Goal: Task Accomplishment & Management: Complete application form

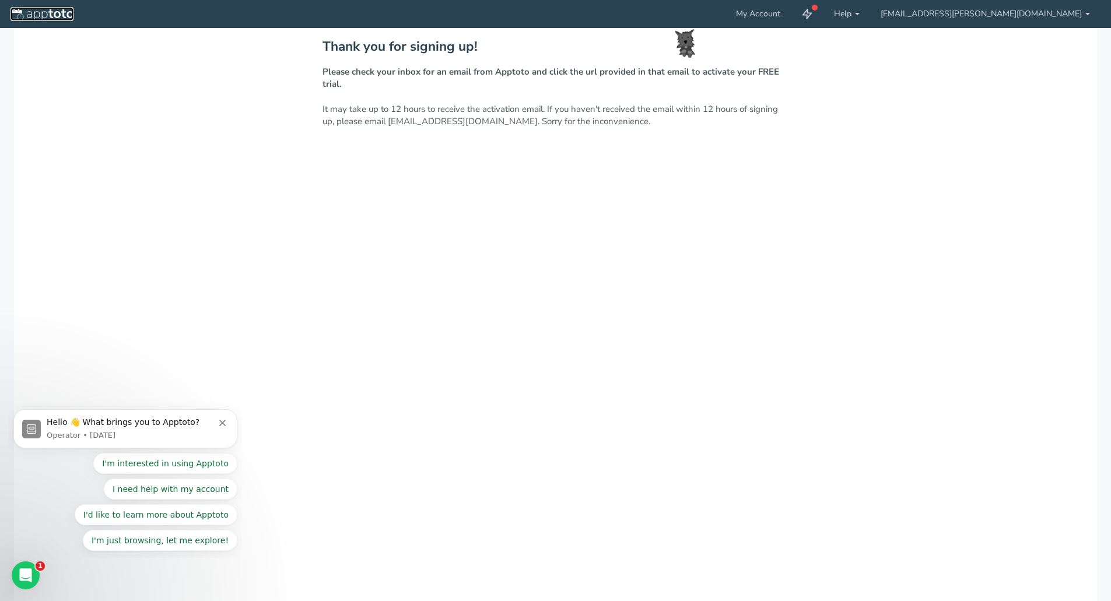
click at [43, 12] on img at bounding box center [41, 15] width 63 height 12
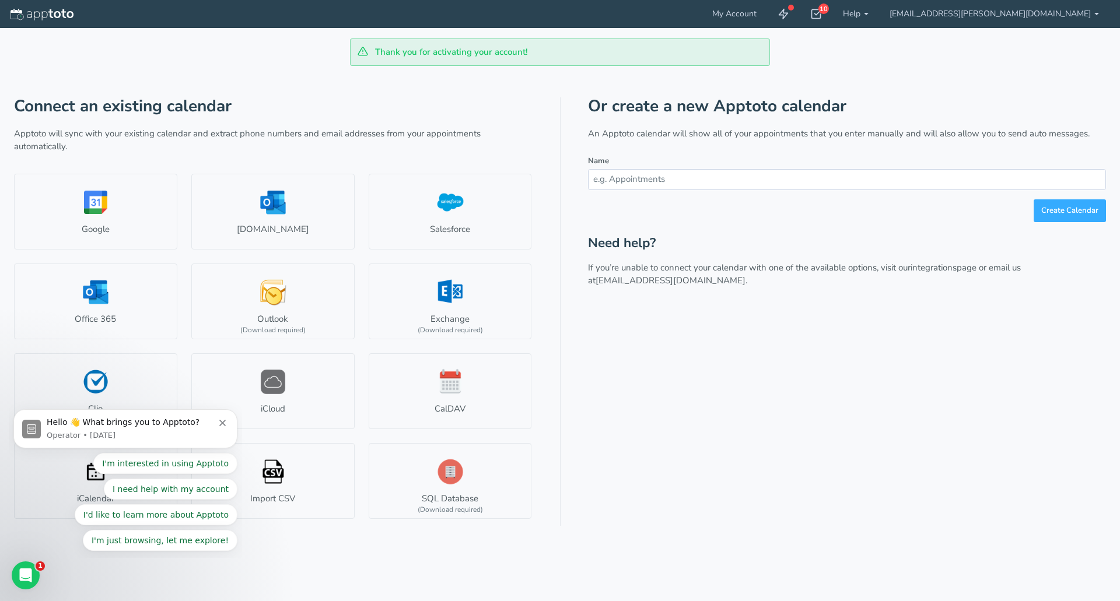
click at [219, 420] on icon "Dismiss notification" at bounding box center [222, 423] width 6 height 6
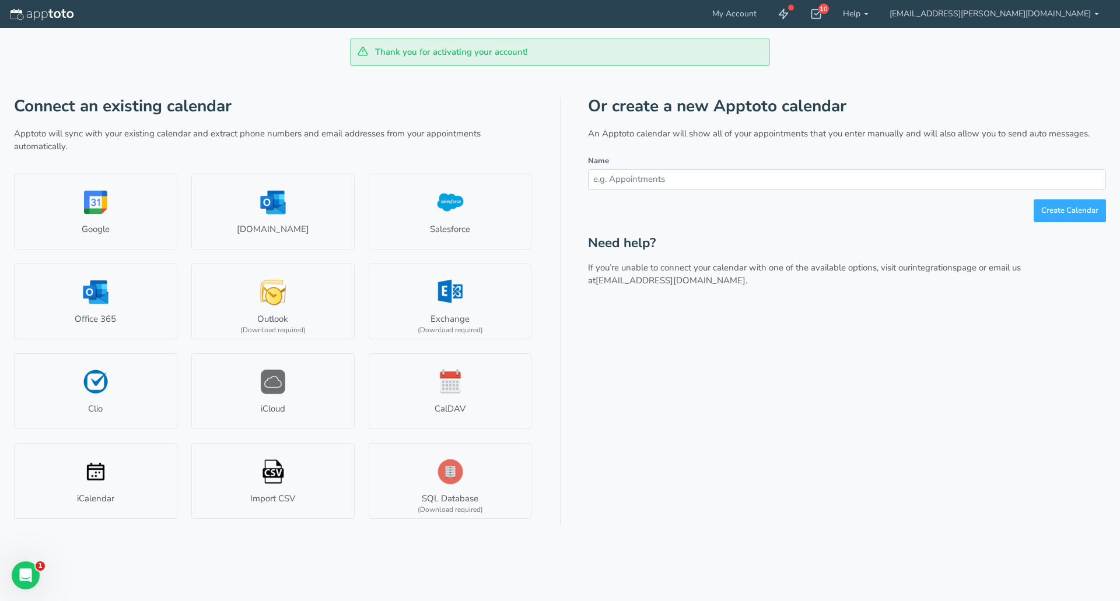
click at [115, 213] on link "Google" at bounding box center [95, 212] width 163 height 76
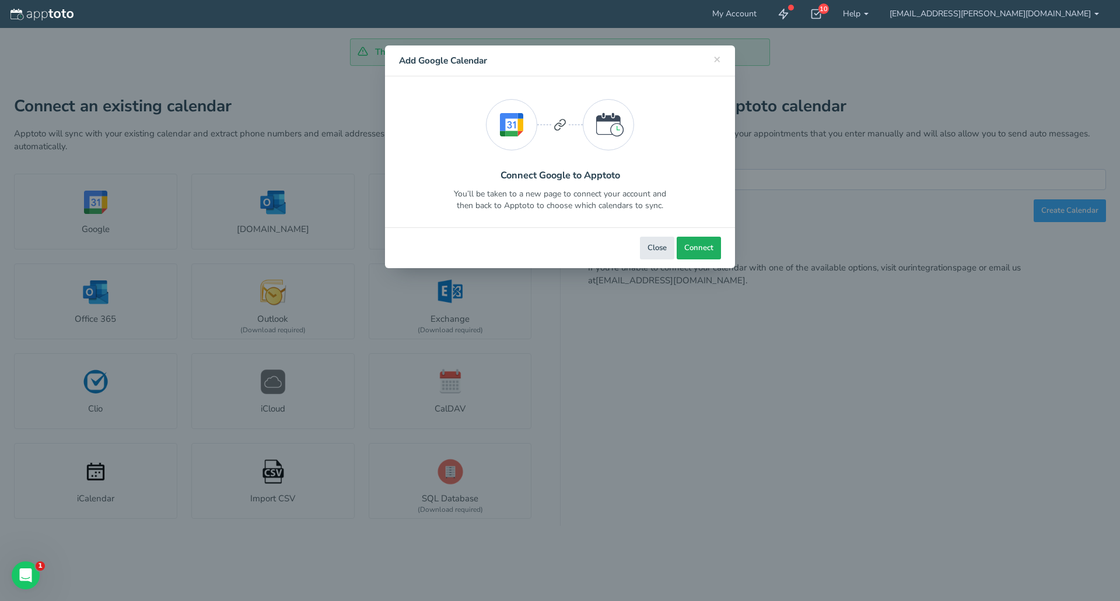
click at [699, 251] on span "Connect" at bounding box center [698, 248] width 29 height 11
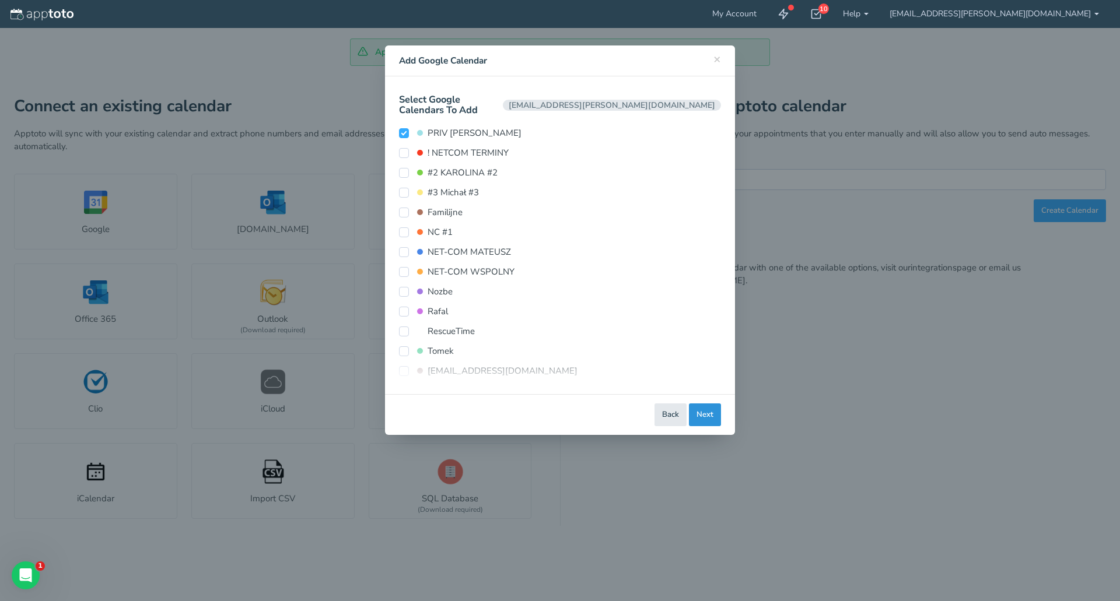
drag, startPoint x: 718, startPoint y: 405, endPoint x: 717, endPoint y: 413, distance: 8.8
click at [720, 405] on button "Next" at bounding box center [705, 414] width 32 height 23
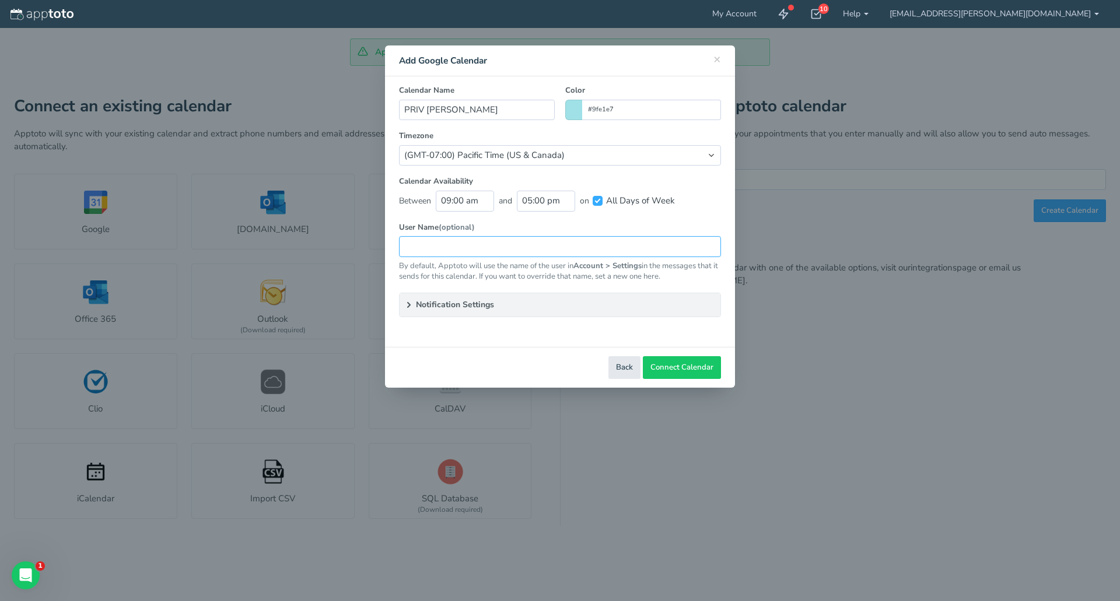
click at [493, 244] on input "text" at bounding box center [560, 246] width 322 height 20
drag, startPoint x: 459, startPoint y: 107, endPoint x: 353, endPoint y: 113, distance: 106.9
click at [353, 113] on div "× Close Add Google Calendar Select Google Account Select Account mateusz.kolins…" at bounding box center [560, 300] width 1120 height 601
click at [427, 252] on input "text" at bounding box center [560, 246] width 322 height 20
paste input "PRIV Mateusz"
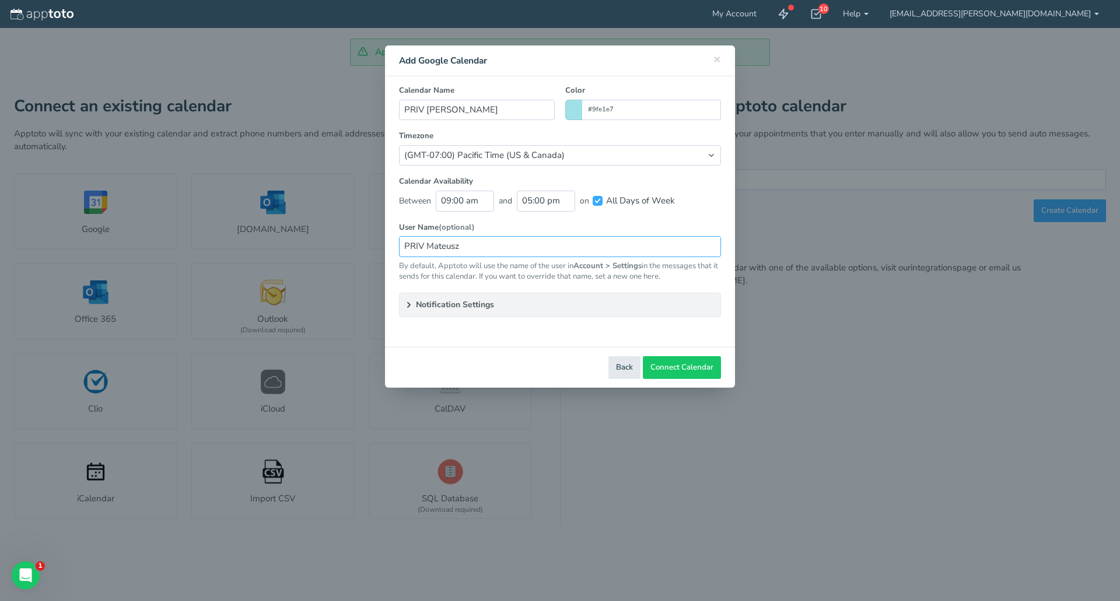
type input "PRIV Mateusz"
click at [475, 304] on summary "Notification Settings" at bounding box center [559, 304] width 321 height 23
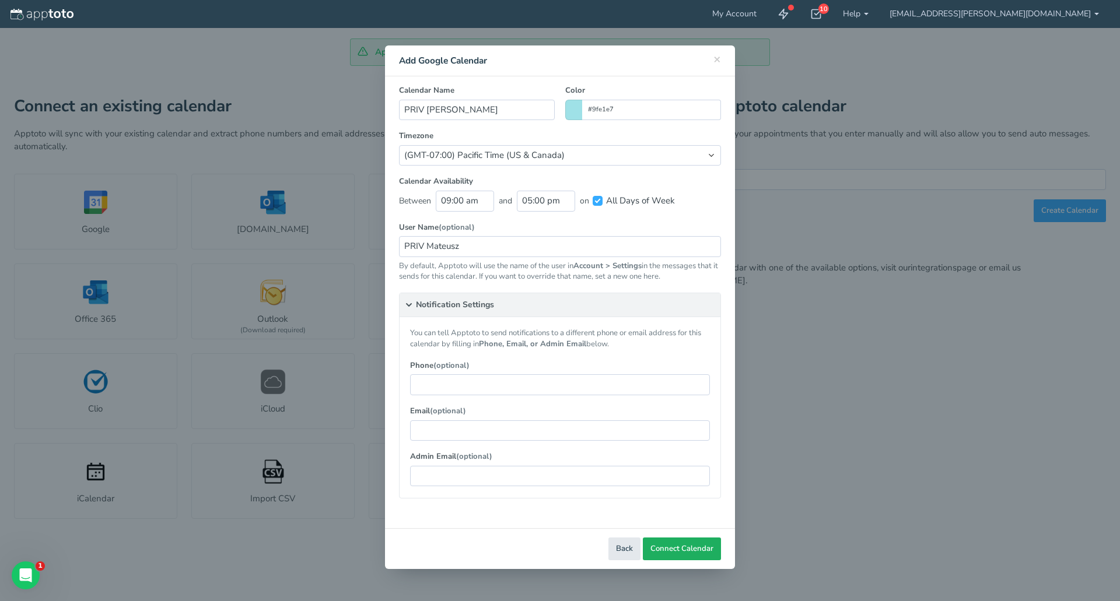
click at [712, 548] on span "Connect Calendar" at bounding box center [681, 548] width 63 height 11
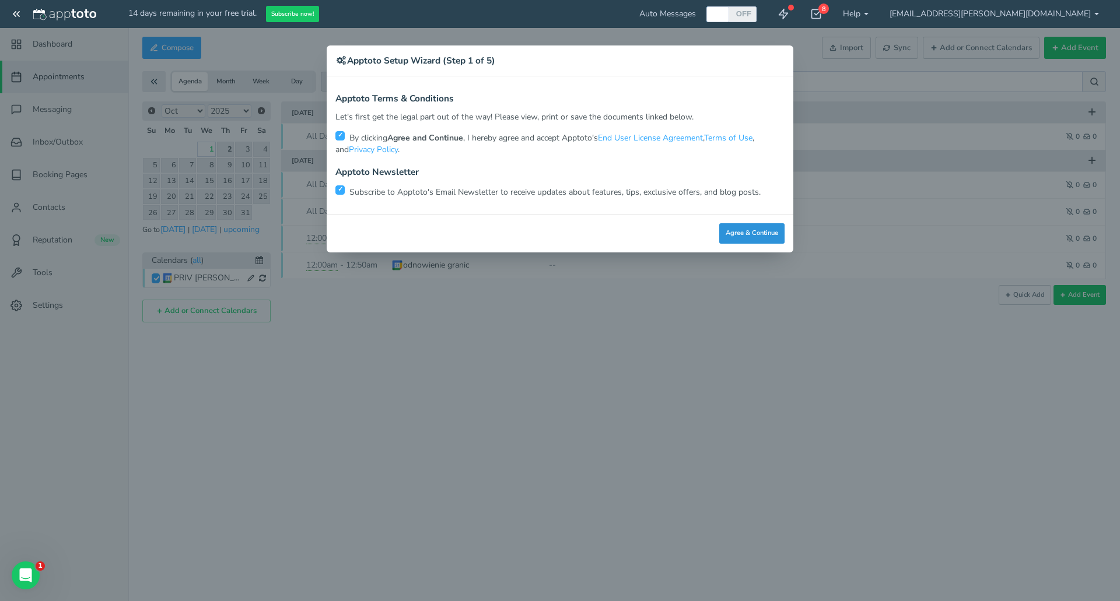
click at [764, 227] on button "Agree & Continue" at bounding box center [751, 233] width 65 height 20
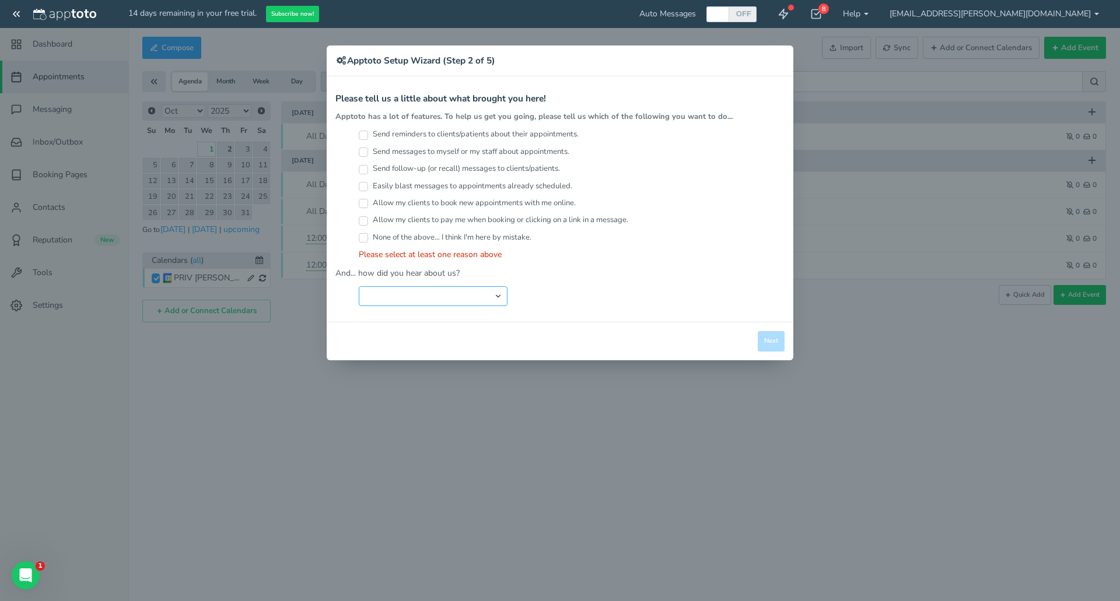
click at [443, 290] on select "Search Engine (Google, Yahoo, Bing, etc.) Search Engine Advertisement Blog Post…" at bounding box center [433, 296] width 149 height 20
select select "string:Search Engine (Google, Yahoo, Bing, etc.)"
click at [359, 286] on select "Search Engine (Google, Yahoo, Bing, etc.) Search Engine Advertisement Blog Post…" at bounding box center [433, 296] width 149 height 20
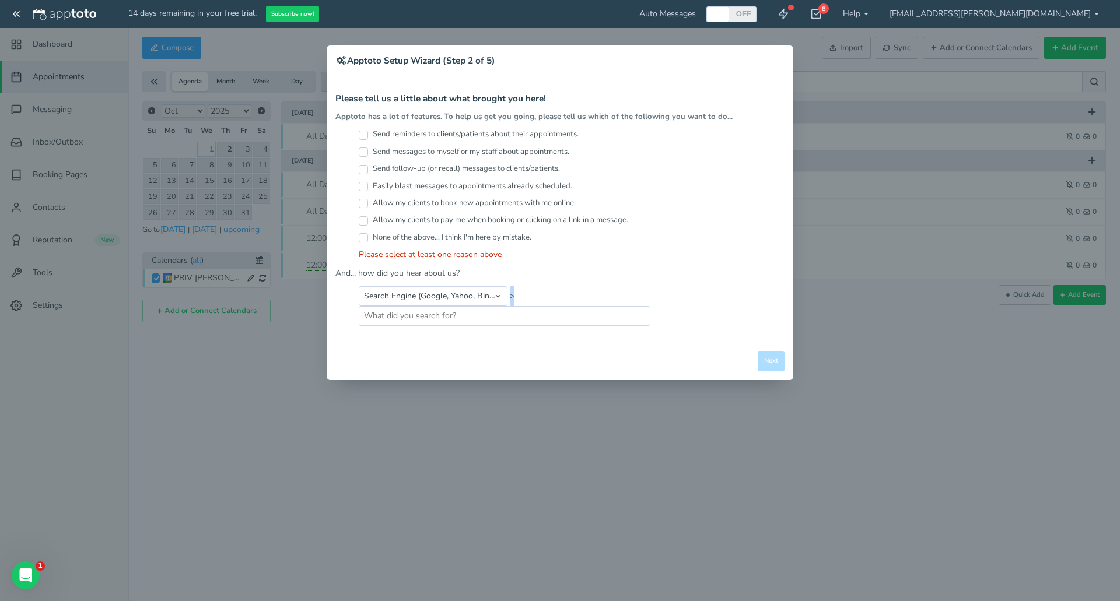
click at [509, 326] on div "Apptoto Terms & Conditions Let's first get the legal part out of the way! Pleas…" at bounding box center [560, 208] width 466 height 265
click at [499, 321] on input "text" at bounding box center [505, 316] width 292 height 20
type input "u"
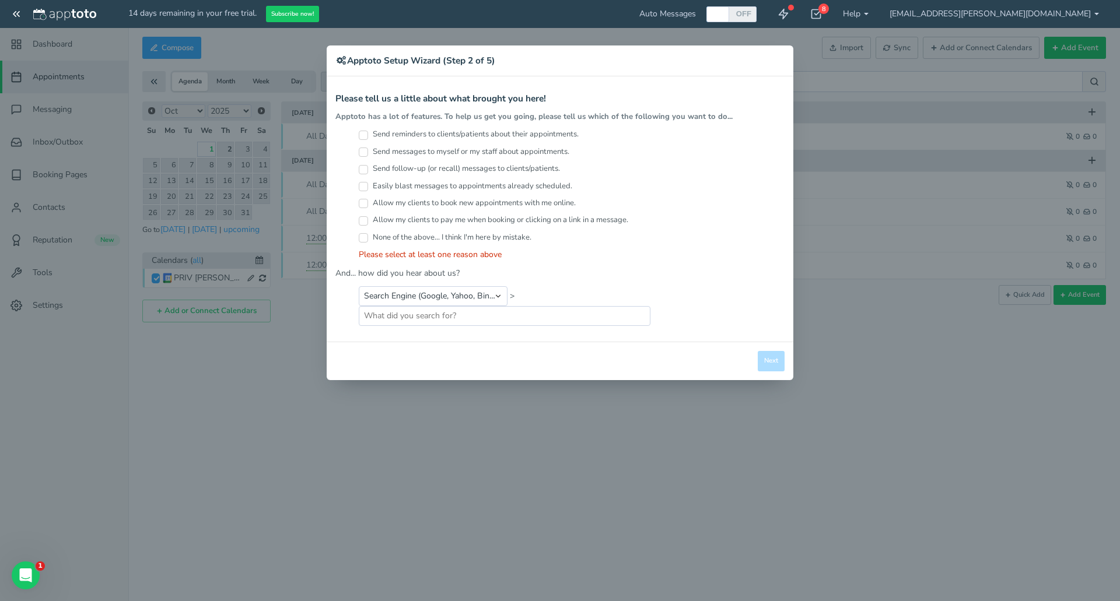
click at [361, 240] on input "None of the above... I think I'm here by mistake." at bounding box center [363, 237] width 9 height 9
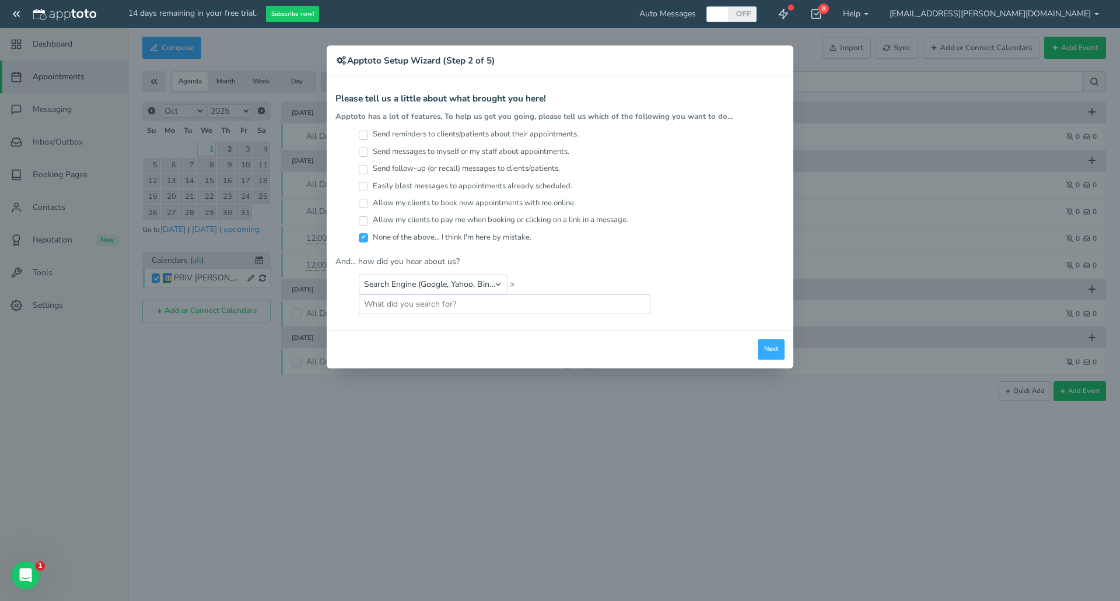
click at [361, 240] on input "None of the above... I think I'm here by mistake." at bounding box center [363, 237] width 9 height 9
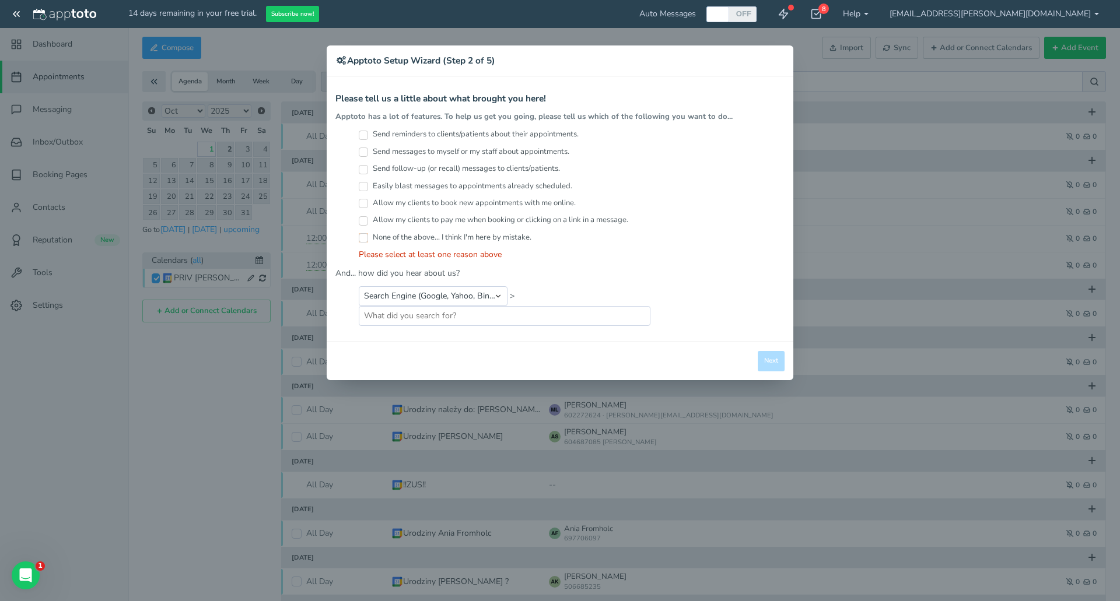
click at [367, 234] on input "None of the above... I think I'm here by mistake." at bounding box center [363, 237] width 9 height 9
checkbox input "true"
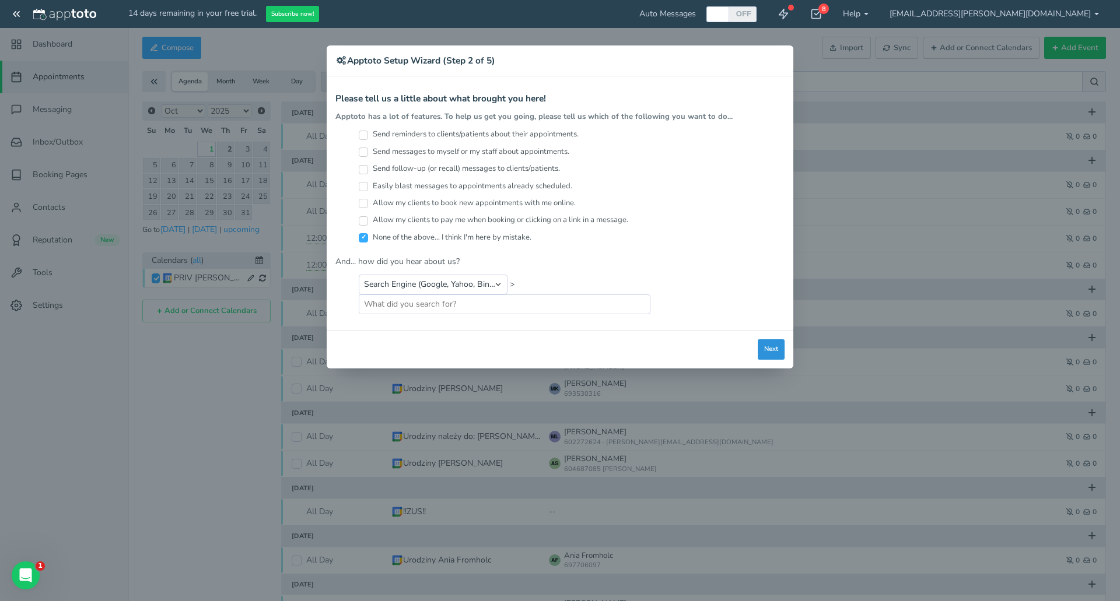
click at [782, 356] on button "Next" at bounding box center [770, 349] width 27 height 20
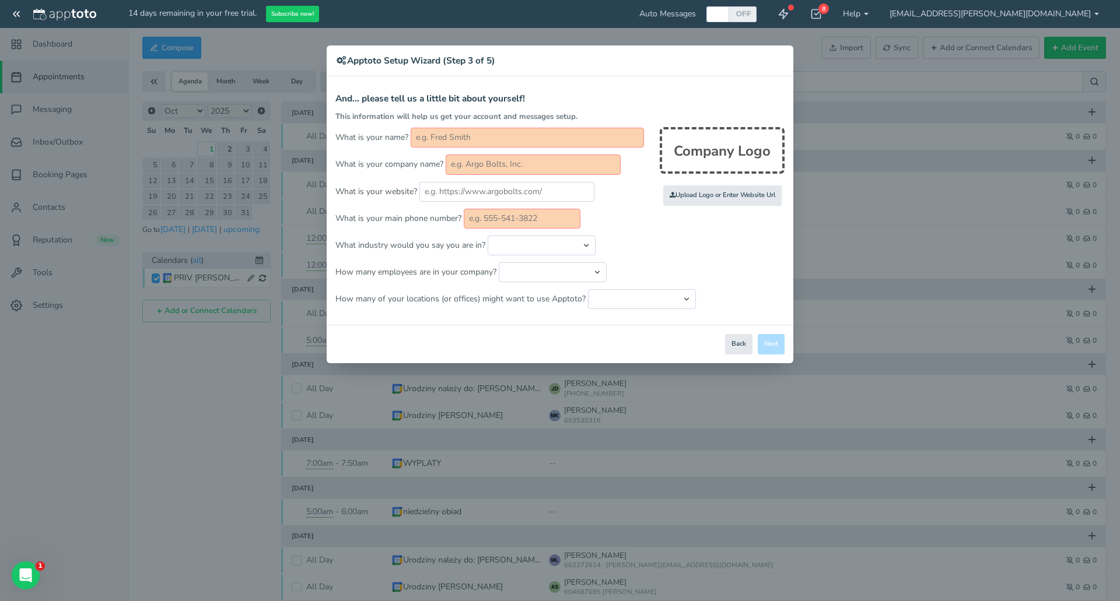
click at [478, 135] on input "text" at bounding box center [526, 138] width 233 height 20
type input "M"
type input "NET-COM"
click at [696, 160] on div "Company Logo" at bounding box center [721, 150] width 125 height 47
click at [706, 192] on input "file" at bounding box center [467, 196] width 1110 height 80
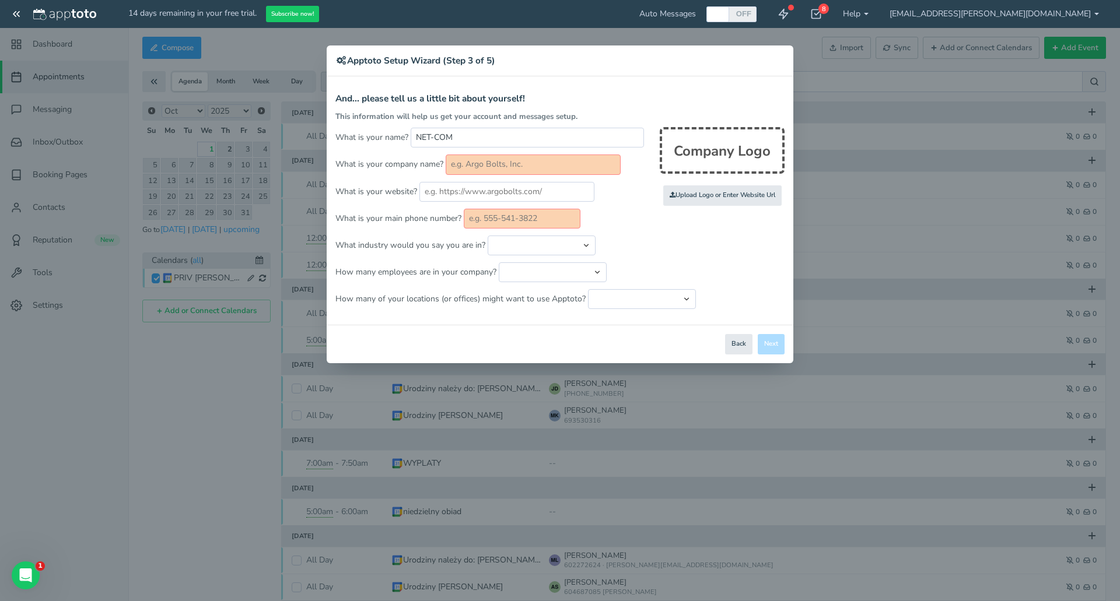
type input "C:\fakepath\LOGO NC.png"
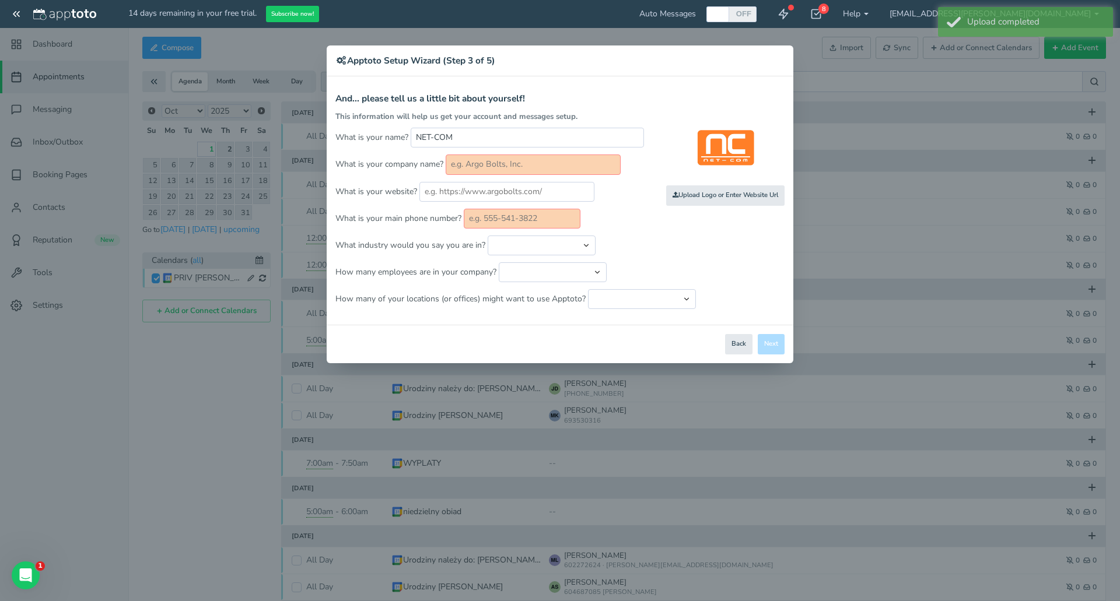
click at [521, 159] on input "text" at bounding box center [532, 165] width 175 height 20
drag, startPoint x: 521, startPoint y: 132, endPoint x: 386, endPoint y: 139, distance: 134.9
click at [386, 139] on p "What is your name? NET-COM" at bounding box center [559, 138] width 449 height 20
click at [508, 160] on input "text" at bounding box center [532, 165] width 175 height 20
paste input "NET-COM"
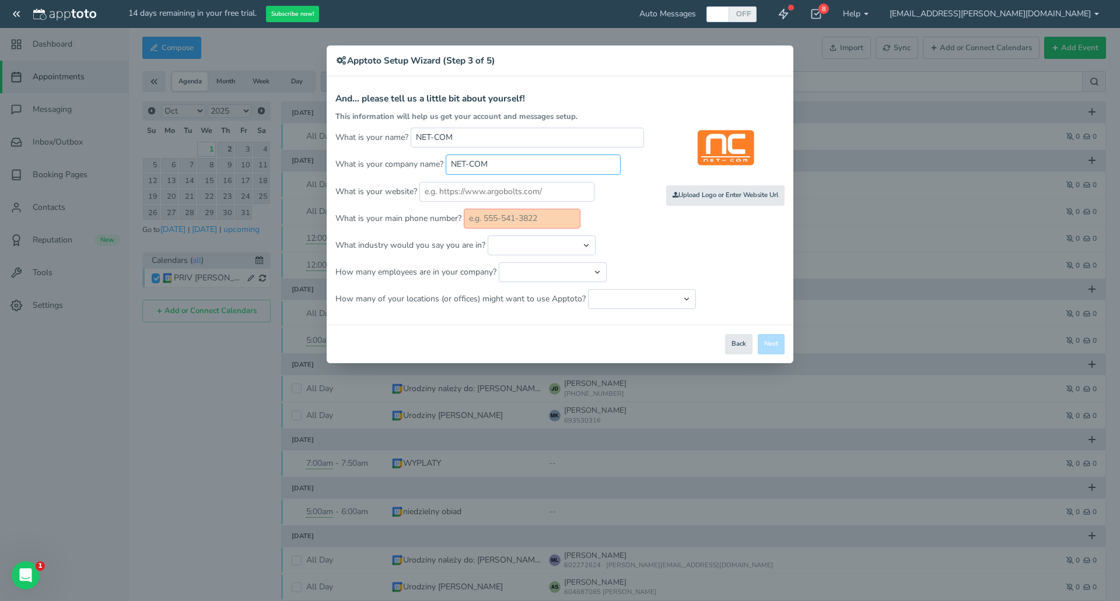
type input "NET-COM"
drag, startPoint x: 474, startPoint y: 138, endPoint x: 388, endPoint y: 146, distance: 86.1
click at [388, 146] on p "What is your name? NET-COM" at bounding box center [559, 138] width 449 height 20
type input "Mateusz NC"
click at [535, 194] on input "text" at bounding box center [506, 192] width 175 height 20
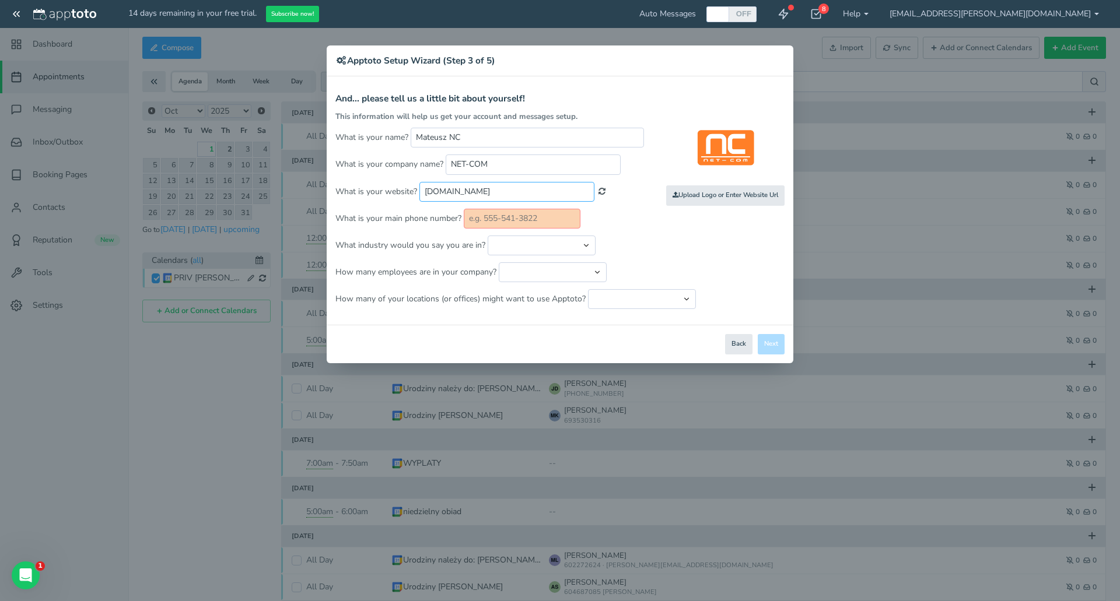
type input "net-com.com.pl"
click at [539, 216] on input "text" at bounding box center [522, 219] width 117 height 20
type input "530638266"
click at [580, 244] on select "Automotive Cleaning Services Consulting Education - Classroom Education - Admis…" at bounding box center [541, 246] width 108 height 20
select select "string:Software & IT"
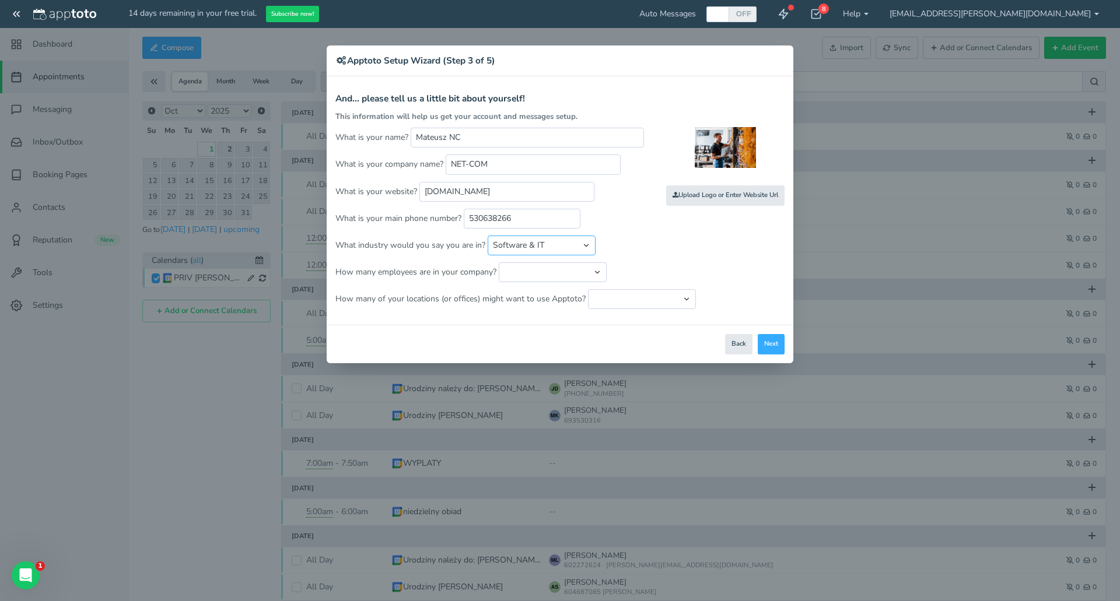
click at [487, 236] on select "Automotive Cleaning Services Consulting Education - Classroom Education - Admis…" at bounding box center [541, 246] width 108 height 20
click at [575, 279] on select "Just me 1 to 5 6 to 10 11 to 25 26 to 50 51 to 100 101 to 500 501 to 1000 More …" at bounding box center [553, 272] width 108 height 20
select select "string:1..5"
click at [499, 262] on select "Just me 1 to 5 6 to 10 11 to 25 26 to 50 51 to 100 101 to 500 501 to 1000 More …" at bounding box center [553, 272] width 108 height 20
click at [673, 301] on select "Just one location 2 3 4 5 6 to 10 11 to 25 26 to 50 More than 50" at bounding box center [642, 299] width 108 height 20
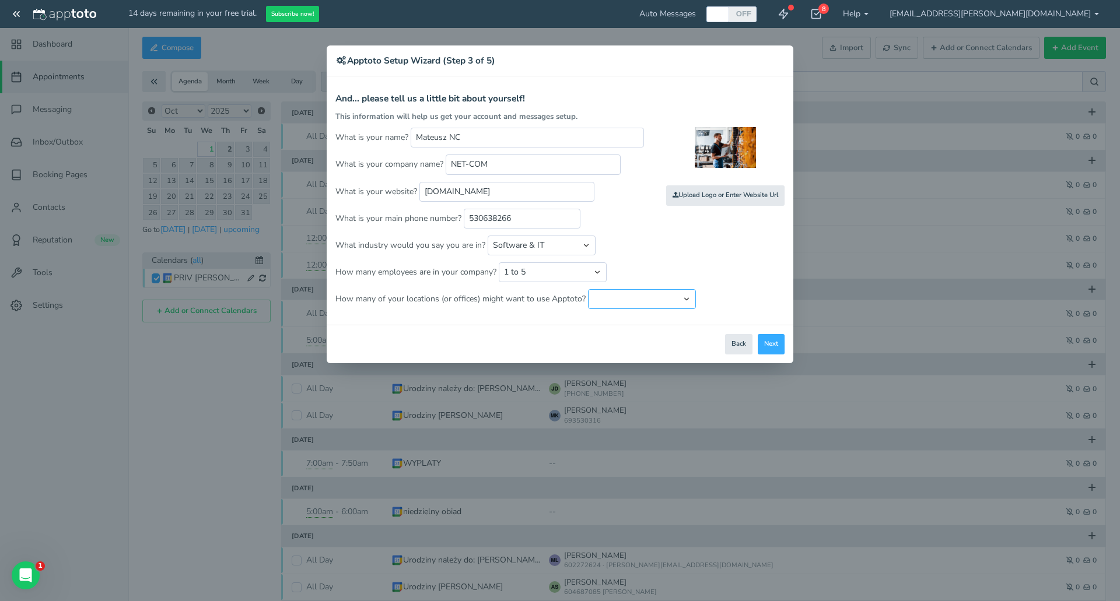
select select "string:1"
click at [588, 289] on select "Just one location 2 3 4 5 6 to 10 11 to 25 26 to 50 More than 50" at bounding box center [642, 299] width 108 height 20
click at [780, 343] on button "Next" at bounding box center [770, 344] width 27 height 20
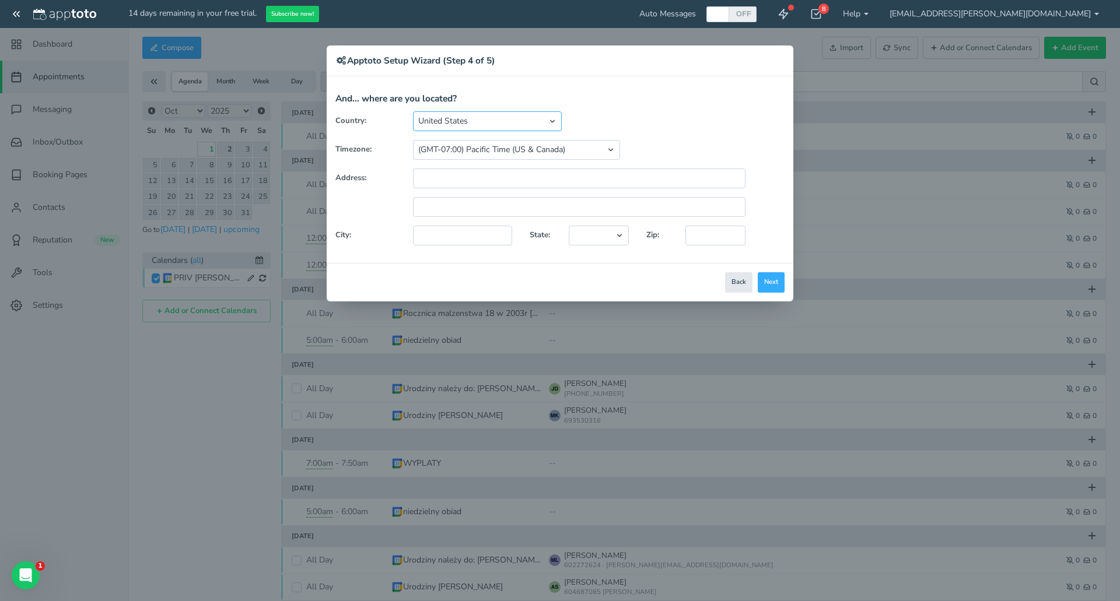
click at [539, 124] on select "United States Canada Australia Bahrain Belgium Denmark Estonia France Germany H…" at bounding box center [487, 121] width 149 height 20
drag, startPoint x: 562, startPoint y: 318, endPoint x: 565, endPoint y: 245, distance: 73.0
click at [565, 245] on div "× Apptoto Setup Wizard (Step 4 of 5) Apptoto Terms & Conditions Let's first get…" at bounding box center [560, 300] width 1120 height 601
click at [548, 120] on select "United States Canada Australia Bahrain Belgium Denmark Estonia France Germany H…" at bounding box center [487, 121] width 149 height 20
select select "string:DE"
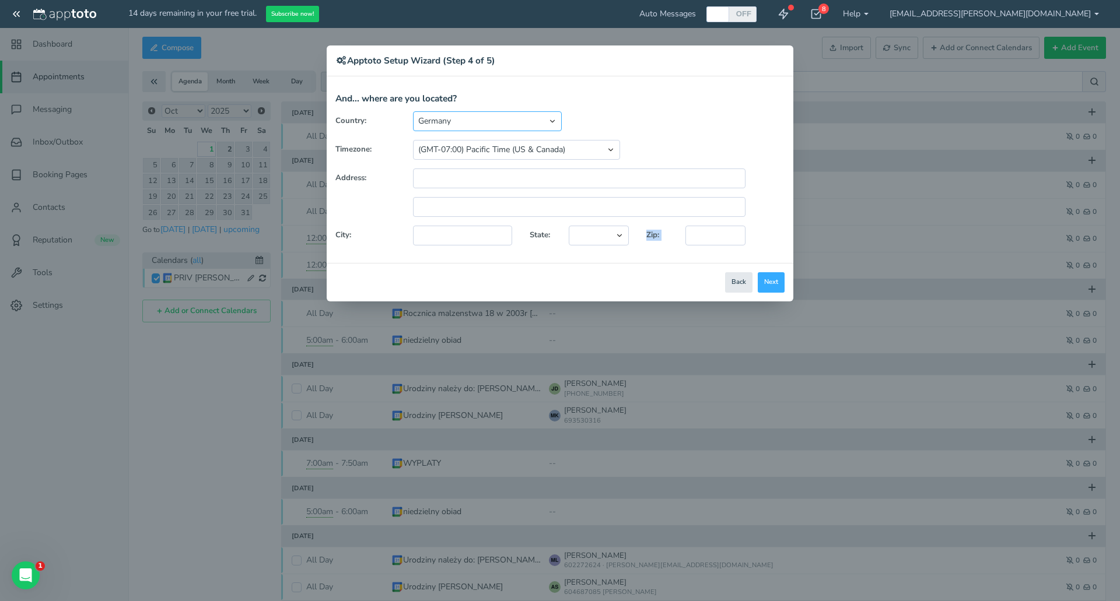
click at [413, 111] on select "United States Canada Australia Bahrain Belgium Denmark Estonia France Germany H…" at bounding box center [487, 121] width 149 height 20
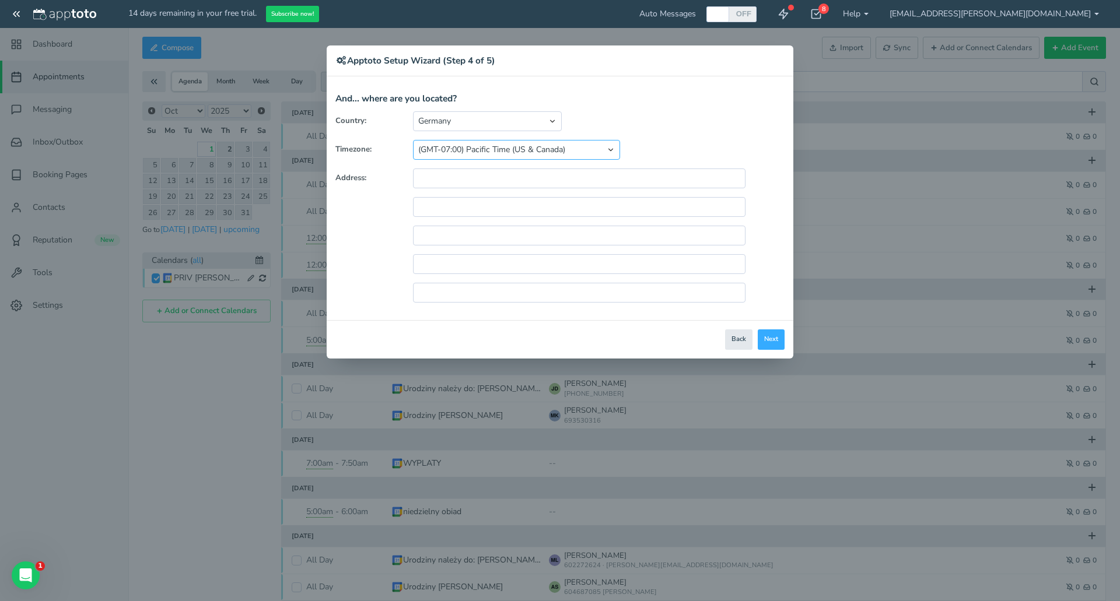
click at [599, 143] on select "(GMT-10:00) Hawaii (GMT-08:00) Alaska (GMT-07:00) Pacific Time (US & Canada) (G…" at bounding box center [516, 150] width 207 height 20
select select "string:Europe/Berlin"
click at [413, 140] on select "(GMT-10:00) Hawaii (GMT-08:00) Alaska (GMT-07:00) Pacific Time (US & Canada) (G…" at bounding box center [516, 150] width 207 height 20
click at [777, 341] on button "Next" at bounding box center [770, 339] width 27 height 20
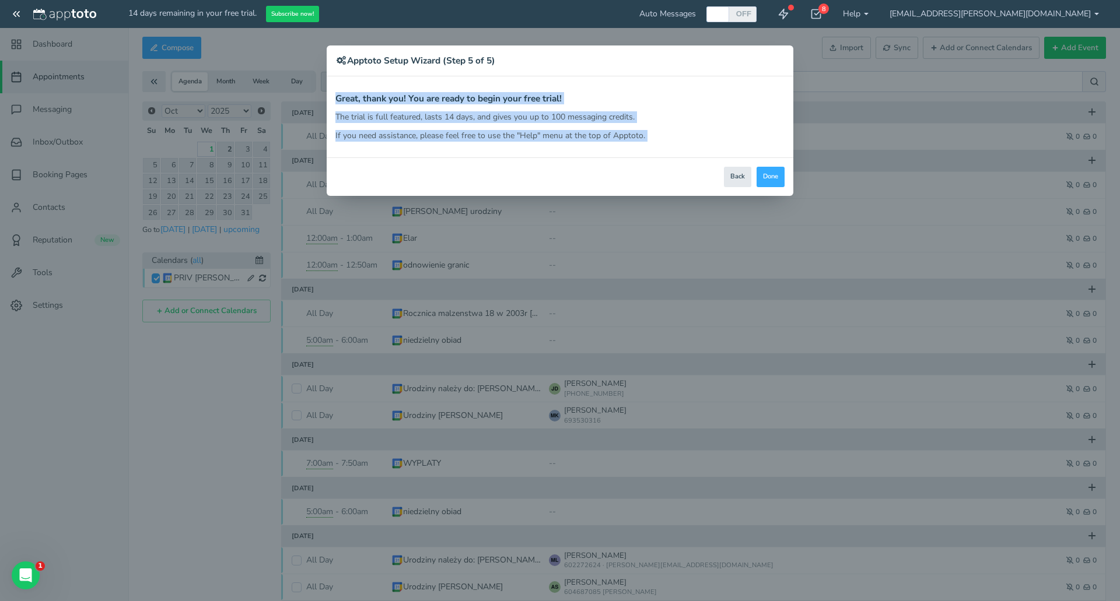
click at [424, 111] on p "The trial is full featured, lasts 14 days, and gives you up to 100 messaging cr…" at bounding box center [559, 117] width 449 height 12
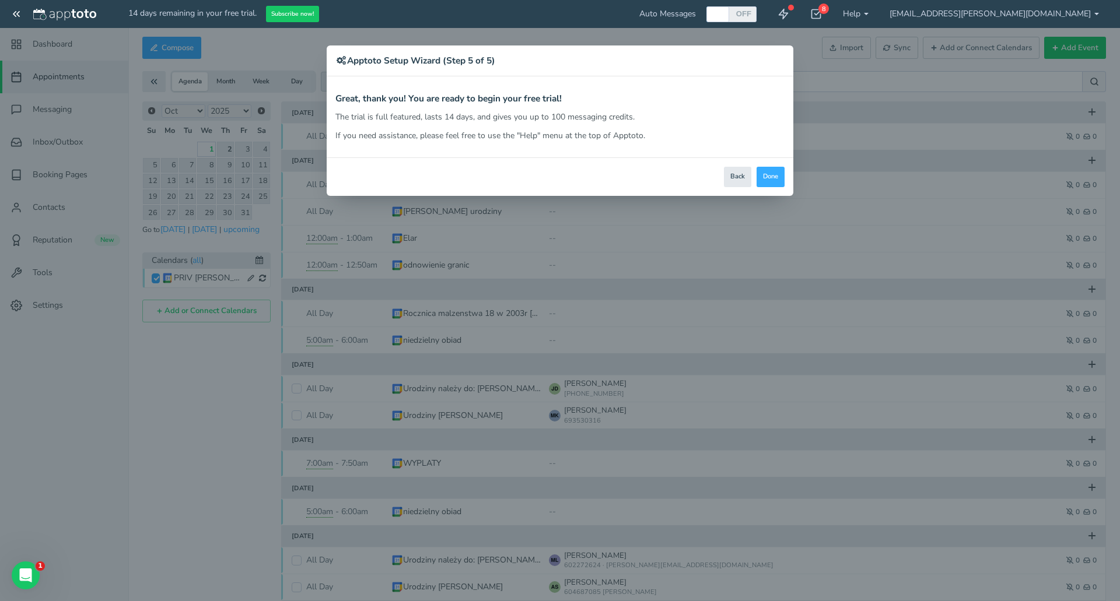
click at [549, 127] on div "However, we strongly recommend you switch to a desktop computer to get Apptoto …" at bounding box center [559, 126] width 449 height 30
click at [778, 180] on button "Done" at bounding box center [770, 177] width 28 height 20
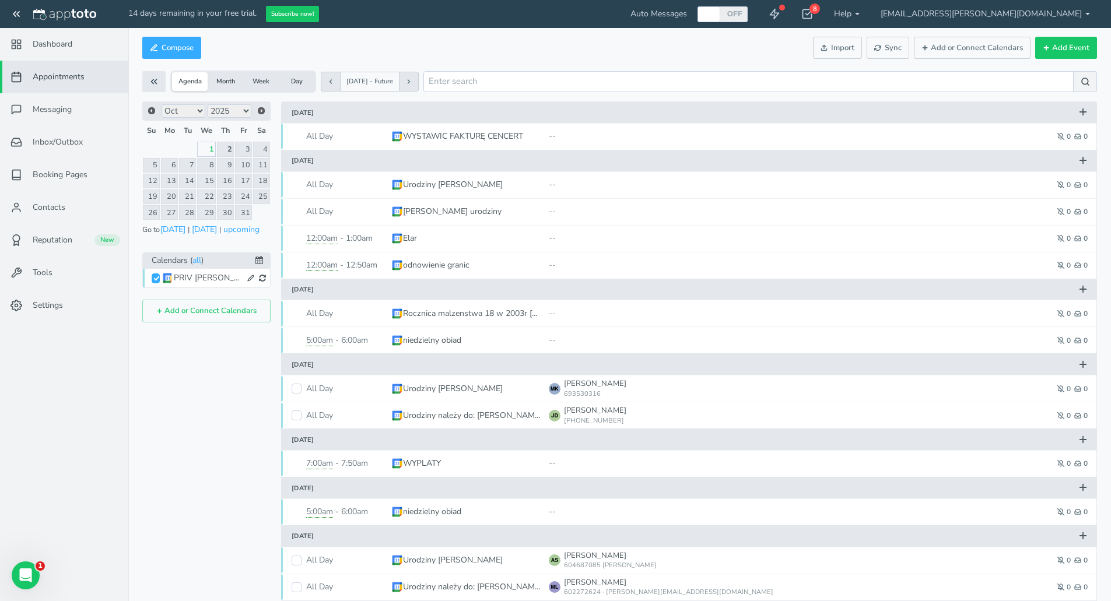
click at [228, 85] on button "Month" at bounding box center [226, 81] width 36 height 19
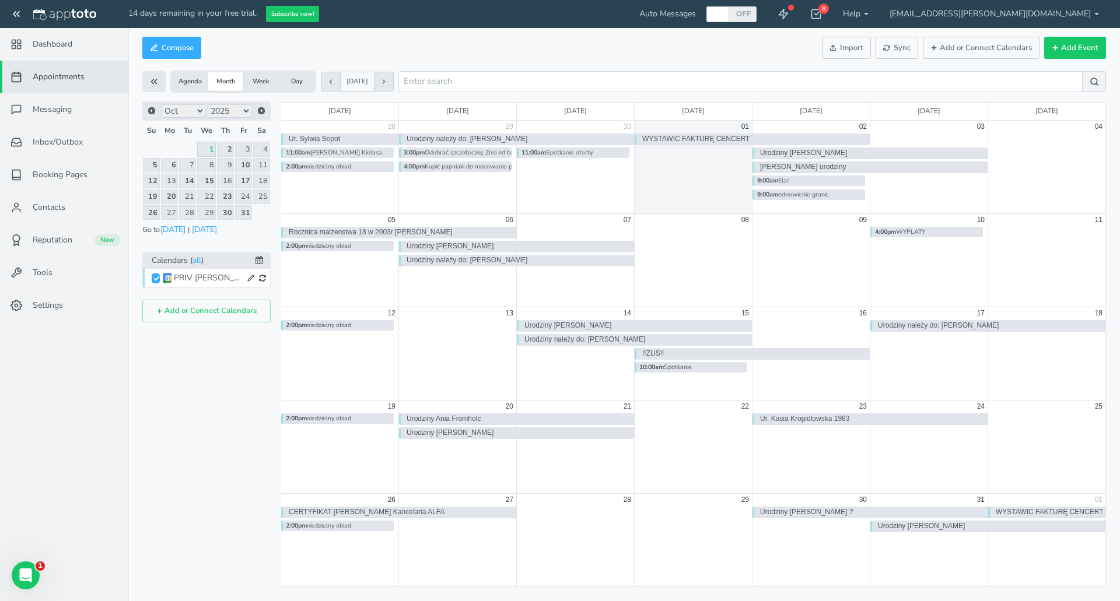
click at [799, 181] on div "9:00am Elar" at bounding box center [808, 181] width 113 height 10
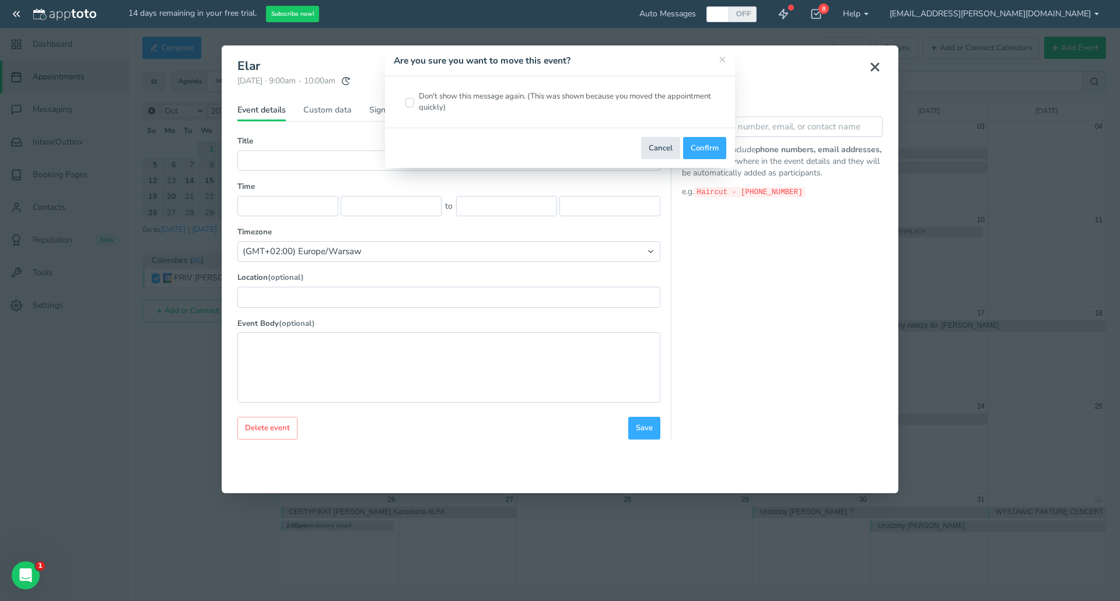
type input "Elar"
type input "2025-10-02"
type input "9:00am"
type input "2025-10-02"
type input "10:00am"
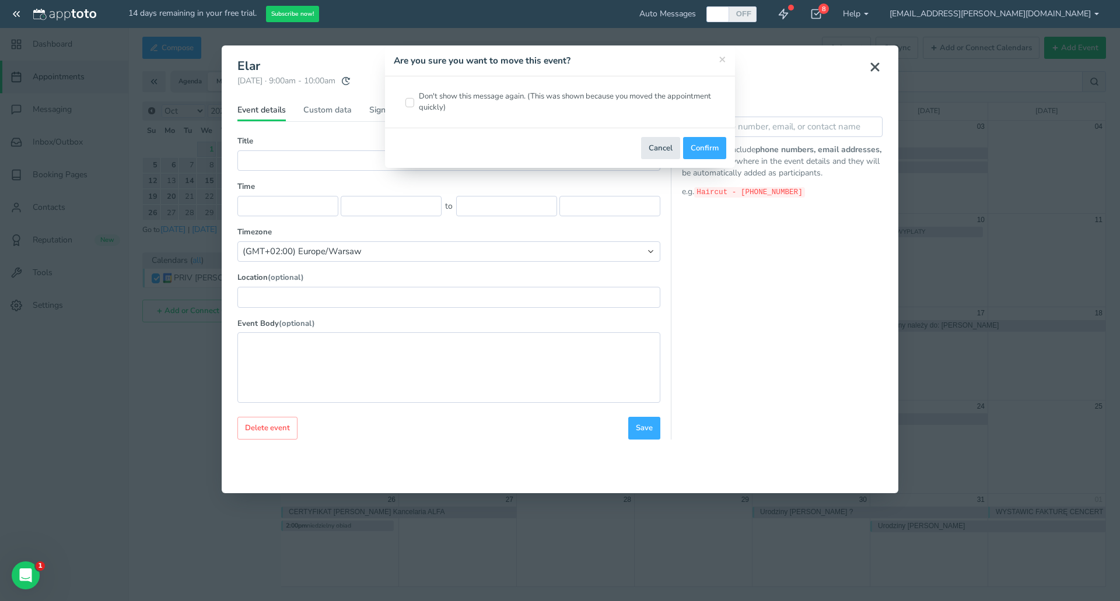
select select "string:Europe/Warsaw"
click at [713, 145] on button "Confirm" at bounding box center [704, 148] width 43 height 23
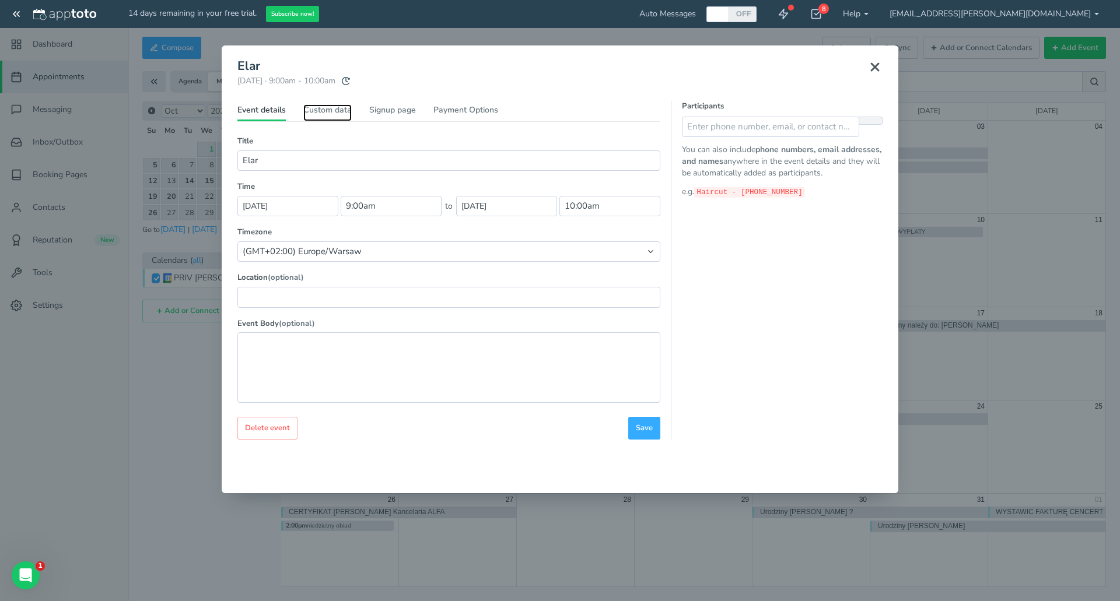
click at [334, 109] on link "Custom data" at bounding box center [327, 112] width 48 height 17
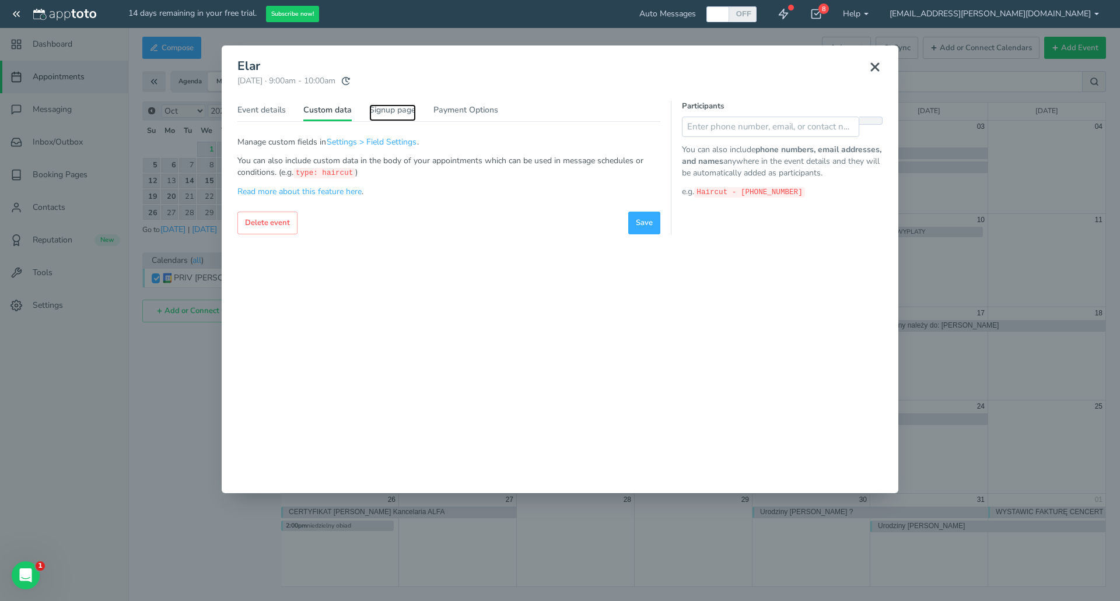
click at [395, 111] on link "Signup page" at bounding box center [392, 112] width 47 height 17
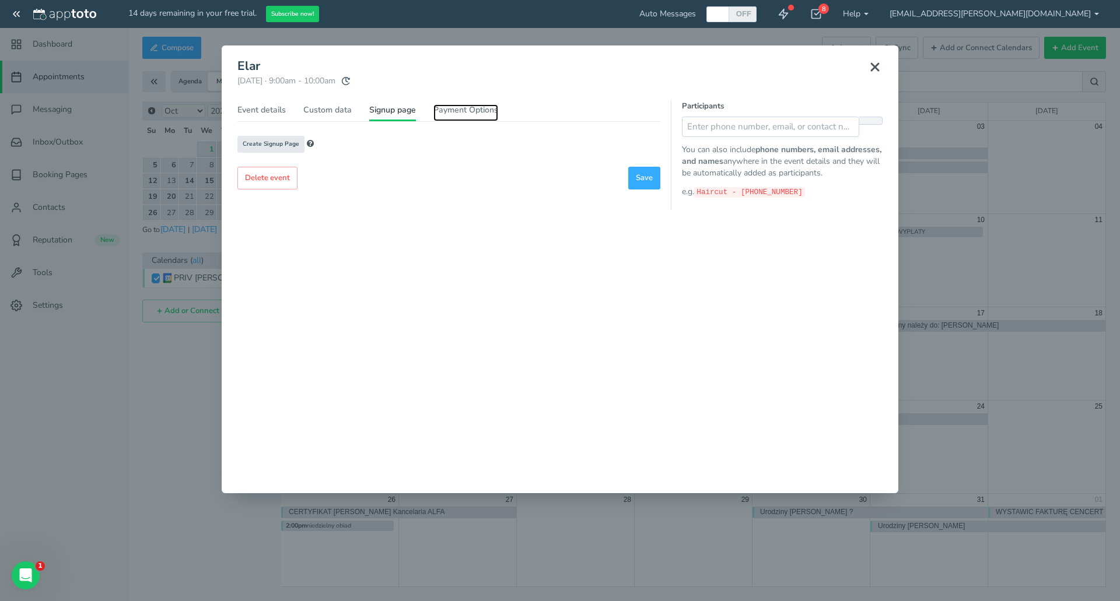
click at [459, 107] on link "Payment Options" at bounding box center [465, 112] width 65 height 17
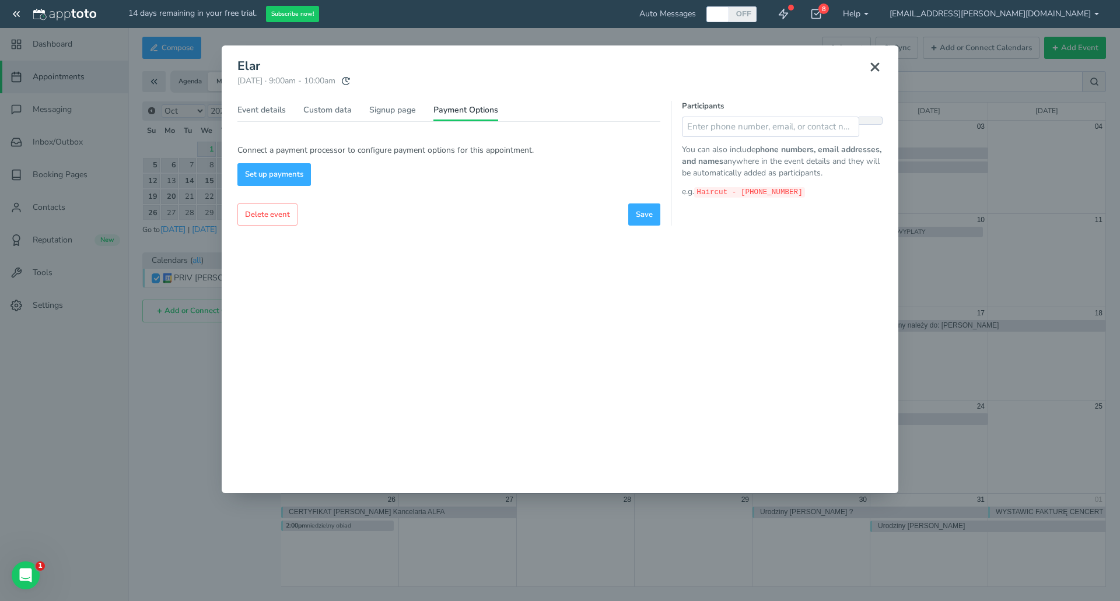
click at [872, 66] on use at bounding box center [874, 67] width 7 height 7
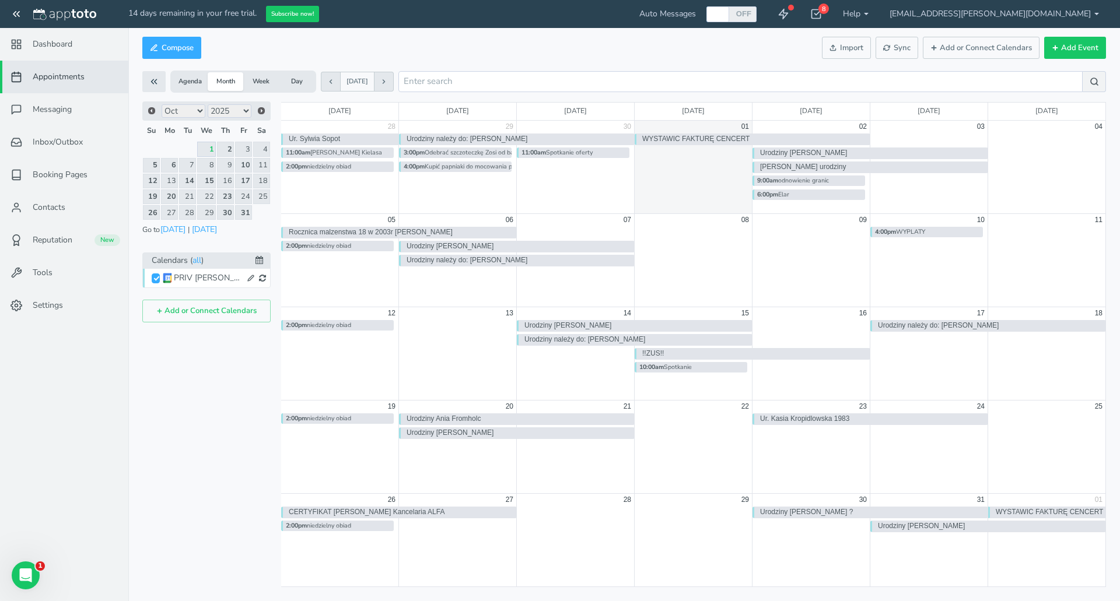
click at [44, 107] on span "Messaging" at bounding box center [52, 110] width 39 height 12
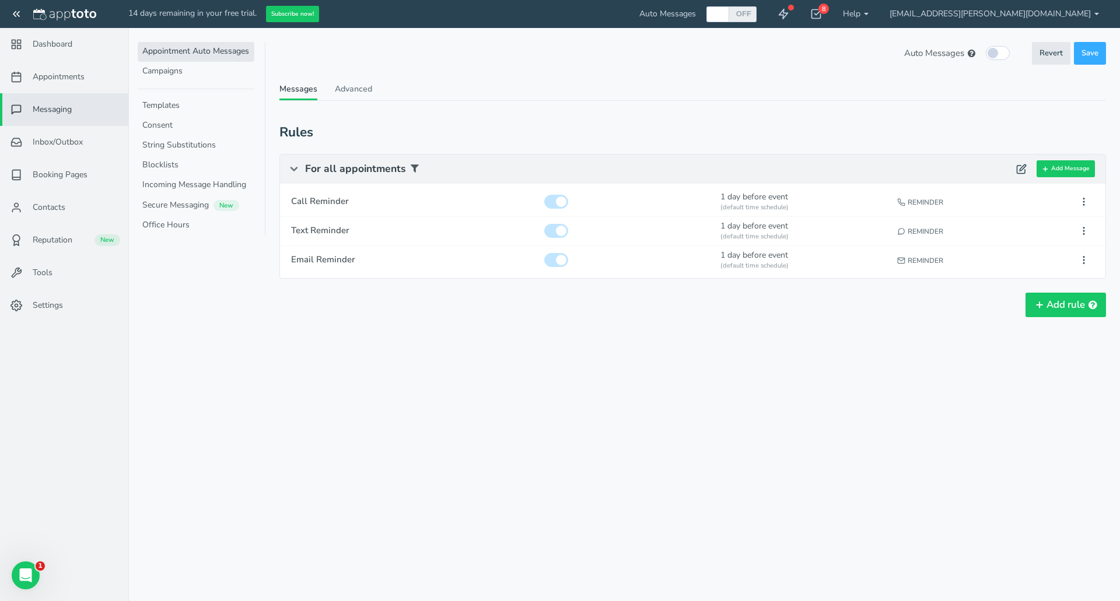
click at [152, 63] on link "Campaigns" at bounding box center [196, 72] width 117 height 20
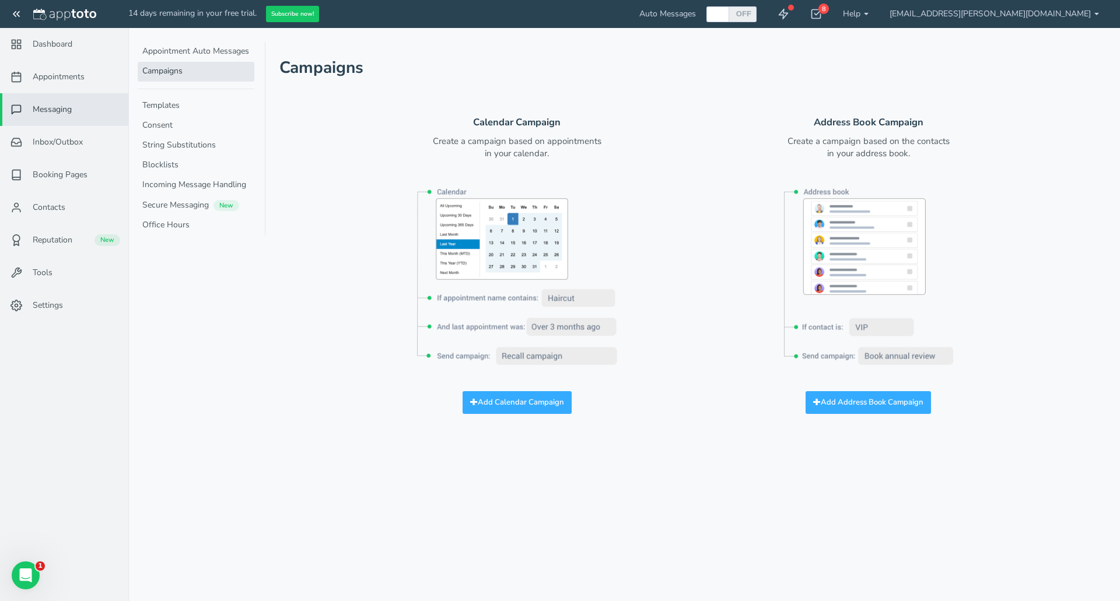
click at [62, 78] on span "Appointments" at bounding box center [59, 77] width 52 height 12
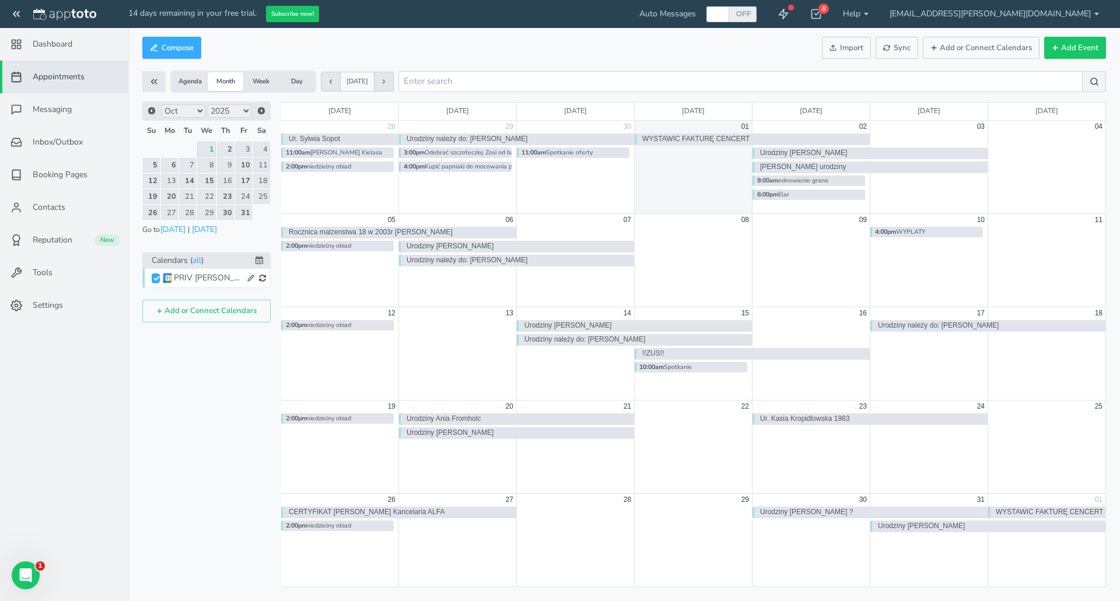
click at [786, 238] on div at bounding box center [811, 266] width 118 height 81
click at [799, 252] on div at bounding box center [811, 266] width 118 height 81
click at [1075, 45] on button "Add Event" at bounding box center [1075, 48] width 62 height 23
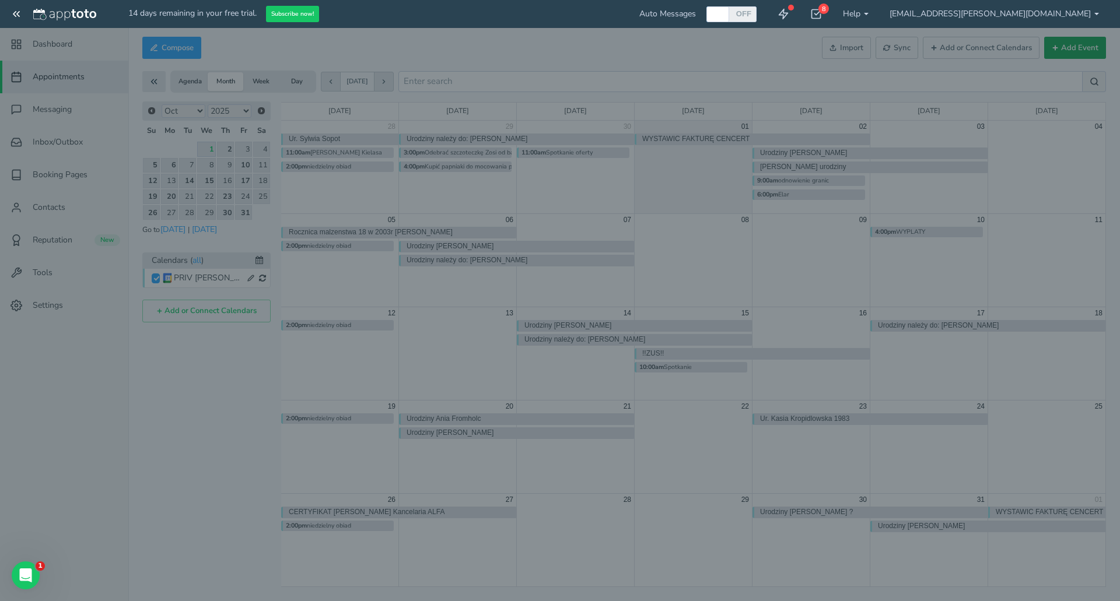
type input "2025-10-02"
type input "1:00am"
type input "2025-10-02"
type input "2:00am"
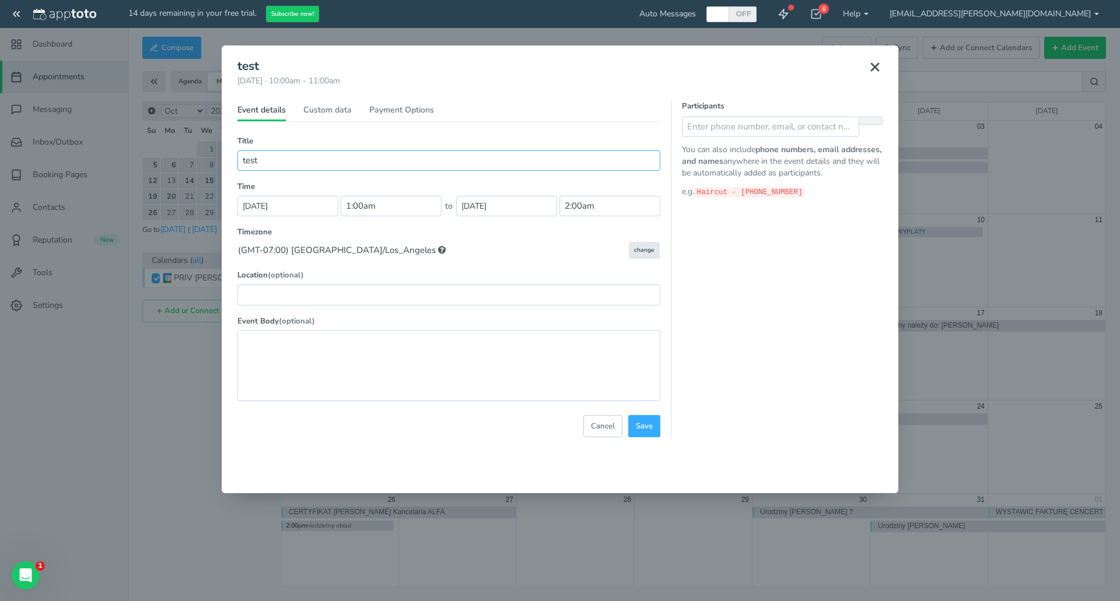
type input "test"
click at [307, 293] on input "text" at bounding box center [448, 295] width 423 height 20
click at [721, 129] on input "text" at bounding box center [770, 127] width 177 height 20
click at [315, 103] on div "Event details Custom data Signup page Payment Options Title (Part of series) (R…" at bounding box center [448, 269] width 423 height 336
click at [315, 110] on link "Custom data" at bounding box center [327, 112] width 48 height 17
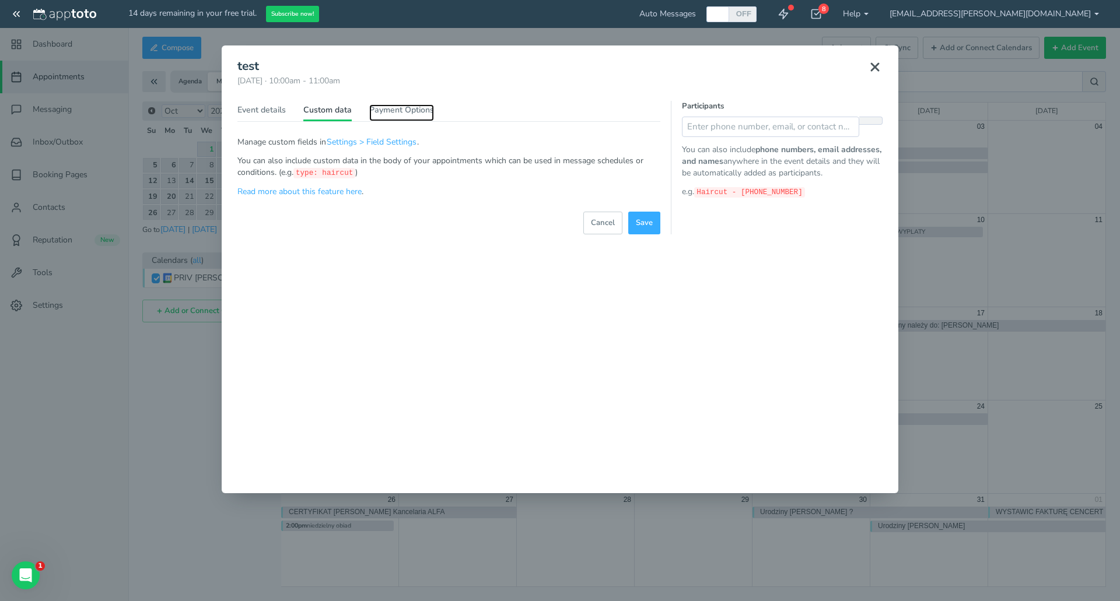
click at [408, 104] on link "Payment Options" at bounding box center [401, 112] width 65 height 17
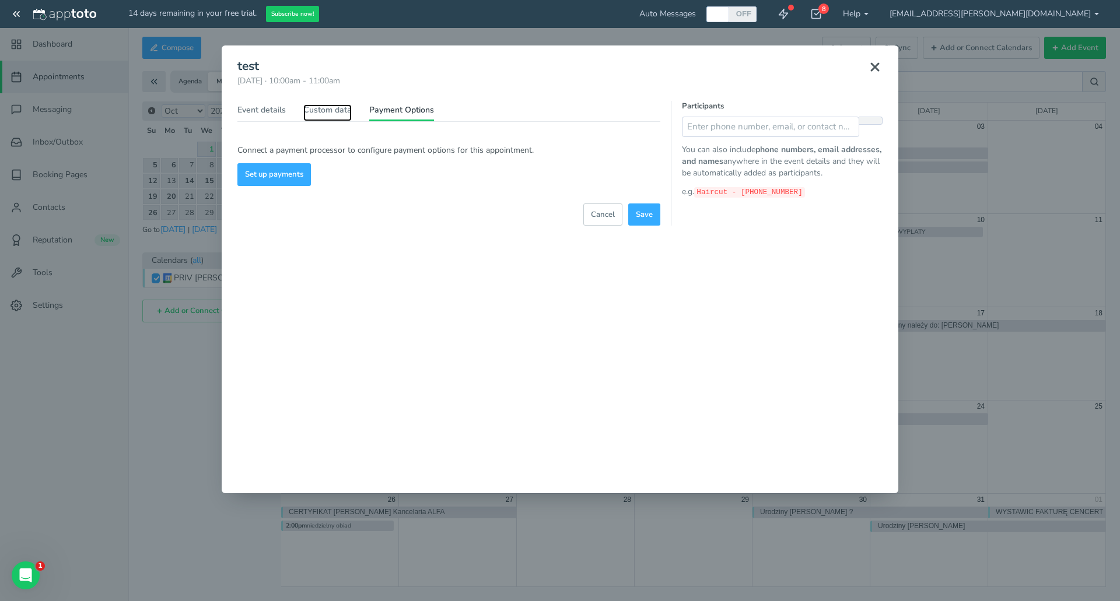
click at [318, 107] on link "Custom data" at bounding box center [327, 112] width 48 height 17
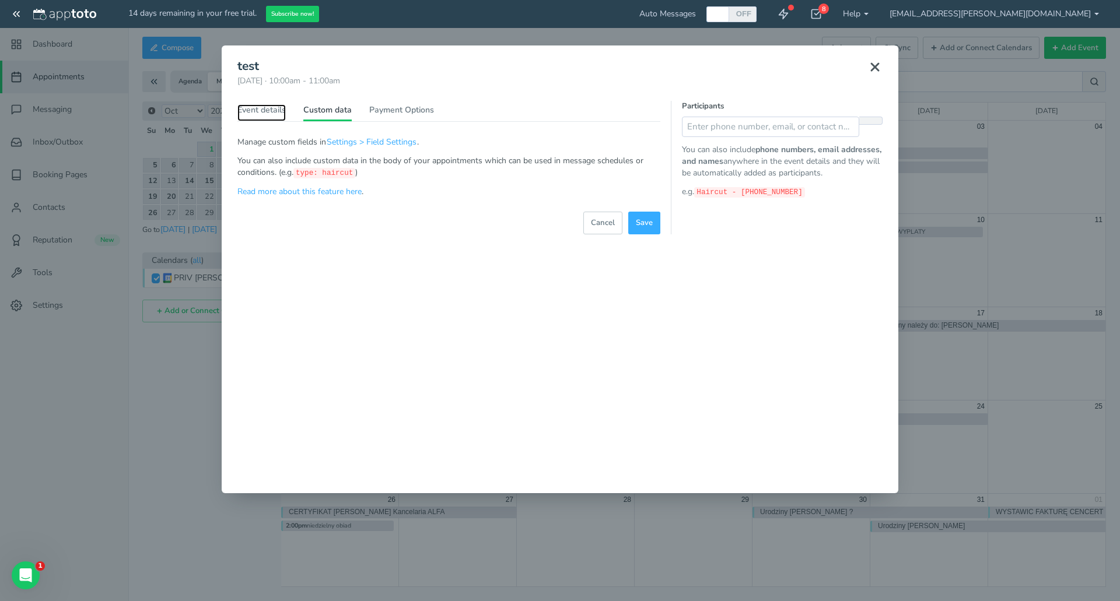
click at [242, 111] on link "Event details" at bounding box center [261, 112] width 48 height 17
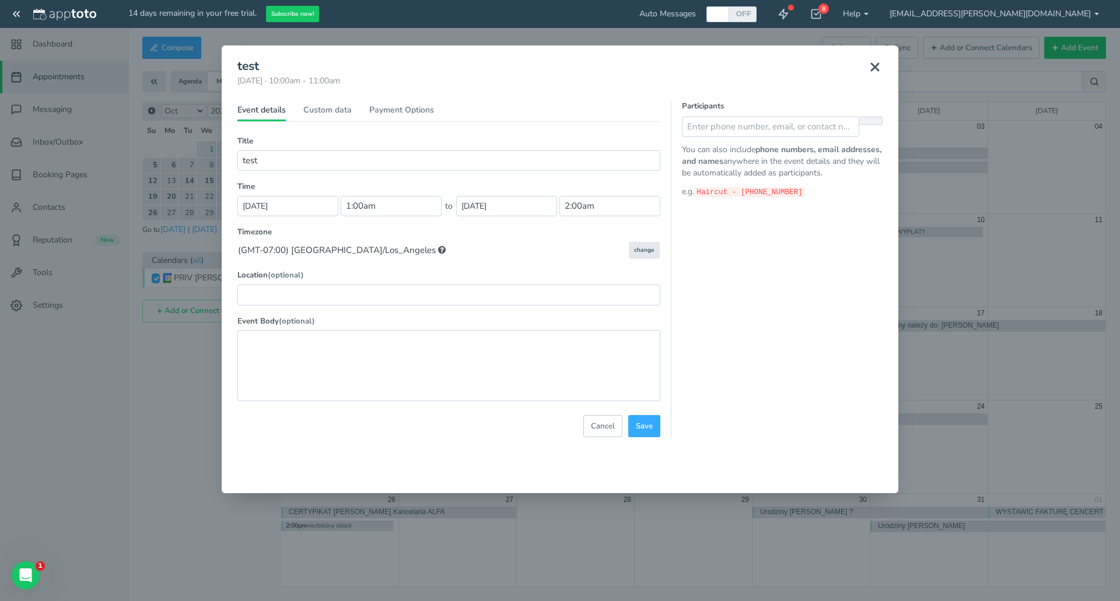
click at [885, 71] on button at bounding box center [874, 67] width 29 height 26
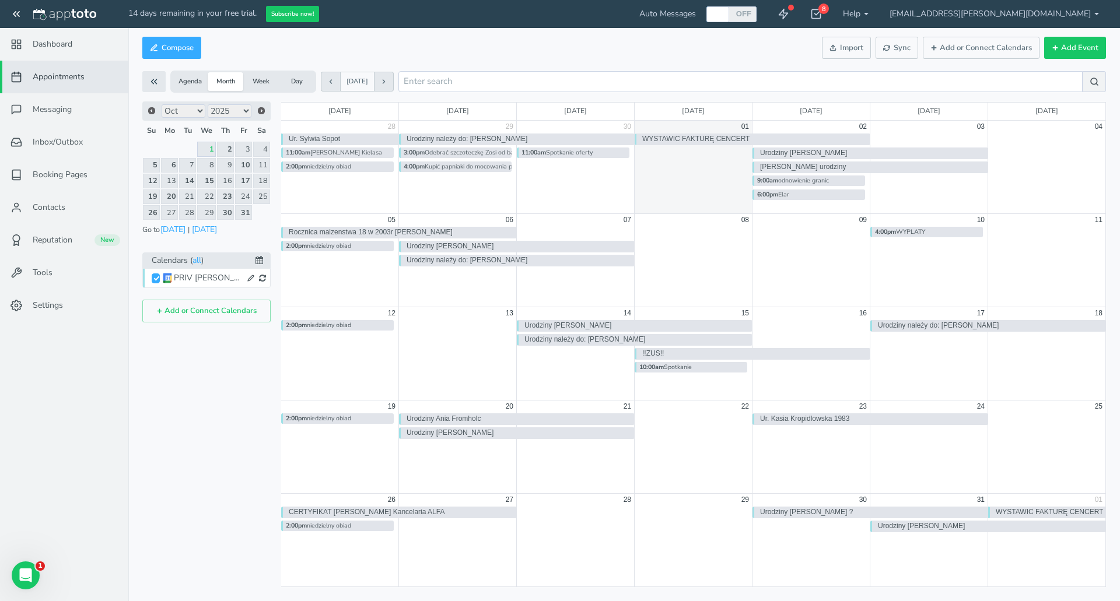
click at [78, 43] on link "Dashboard" at bounding box center [64, 44] width 128 height 33
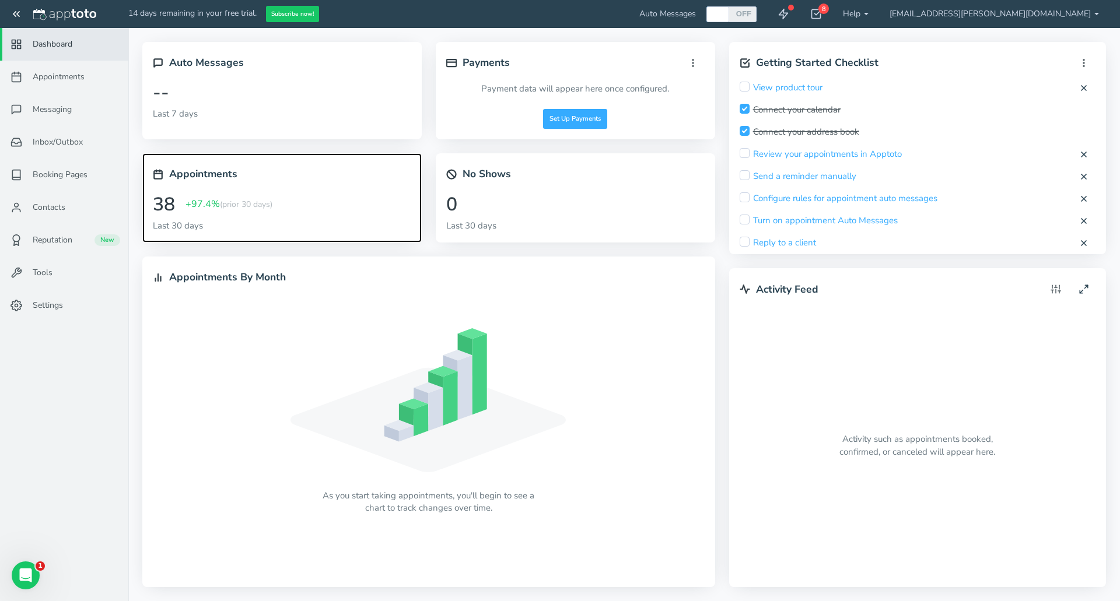
click at [209, 172] on h2 "Appointments" at bounding box center [203, 174] width 68 height 11
